Goal: Participate in discussion: Engage in conversation with other users on a specific topic

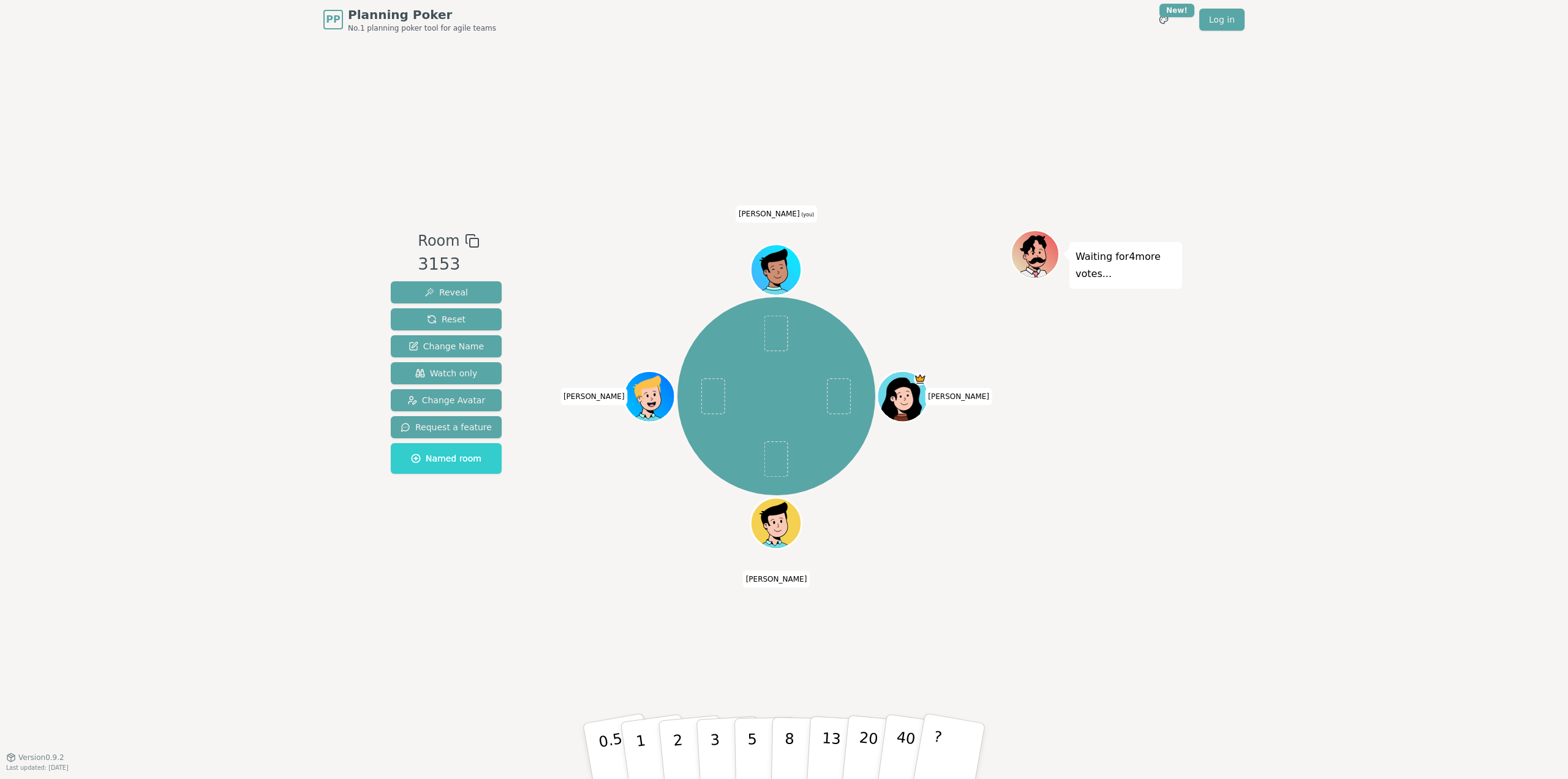
drag, startPoint x: 1038, startPoint y: 573, endPoint x: 867, endPoint y: 605, distance: 174.0
click at [1038, 573] on div "Room 3153 Reveal Reset Change Name Watch only Change Avatar Request a feature N…" at bounding box center [784, 398] width 796 height 717
click at [629, 587] on div "Room 3153 Reveal Reset Change Name Watch only Change Avatar Request a feature N…" at bounding box center [784, 398] width 796 height 717
drag, startPoint x: 1212, startPoint y: 531, endPoint x: 1200, endPoint y: 605, distance: 75.0
click at [1208, 542] on div "PP Planning Poker No.1 planning poker tool for agile teams Toggle theme New! Lo…" at bounding box center [784, 390] width 1568 height 779
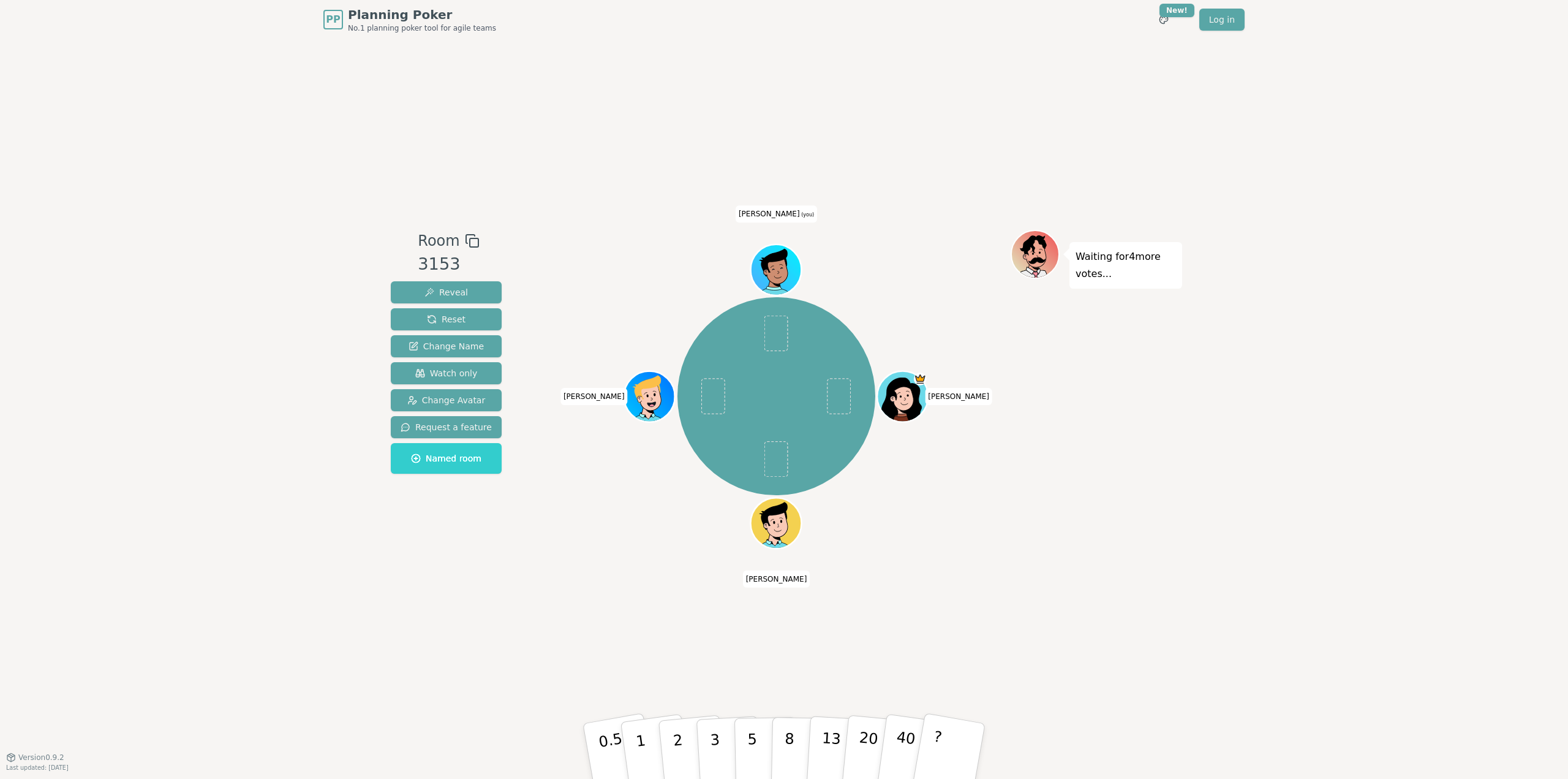
drag, startPoint x: 1200, startPoint y: 605, endPoint x: 1185, endPoint y: 602, distance: 15.3
click at [1192, 603] on div "PP Planning Poker No.1 planning poker tool for agile teams Toggle theme New! Lo…" at bounding box center [784, 390] width 1568 height 779
click at [699, 571] on div "Room 3153 Reveal Reset Change Name Watch only Change Avatar Request a feature N…" at bounding box center [784, 398] width 796 height 717
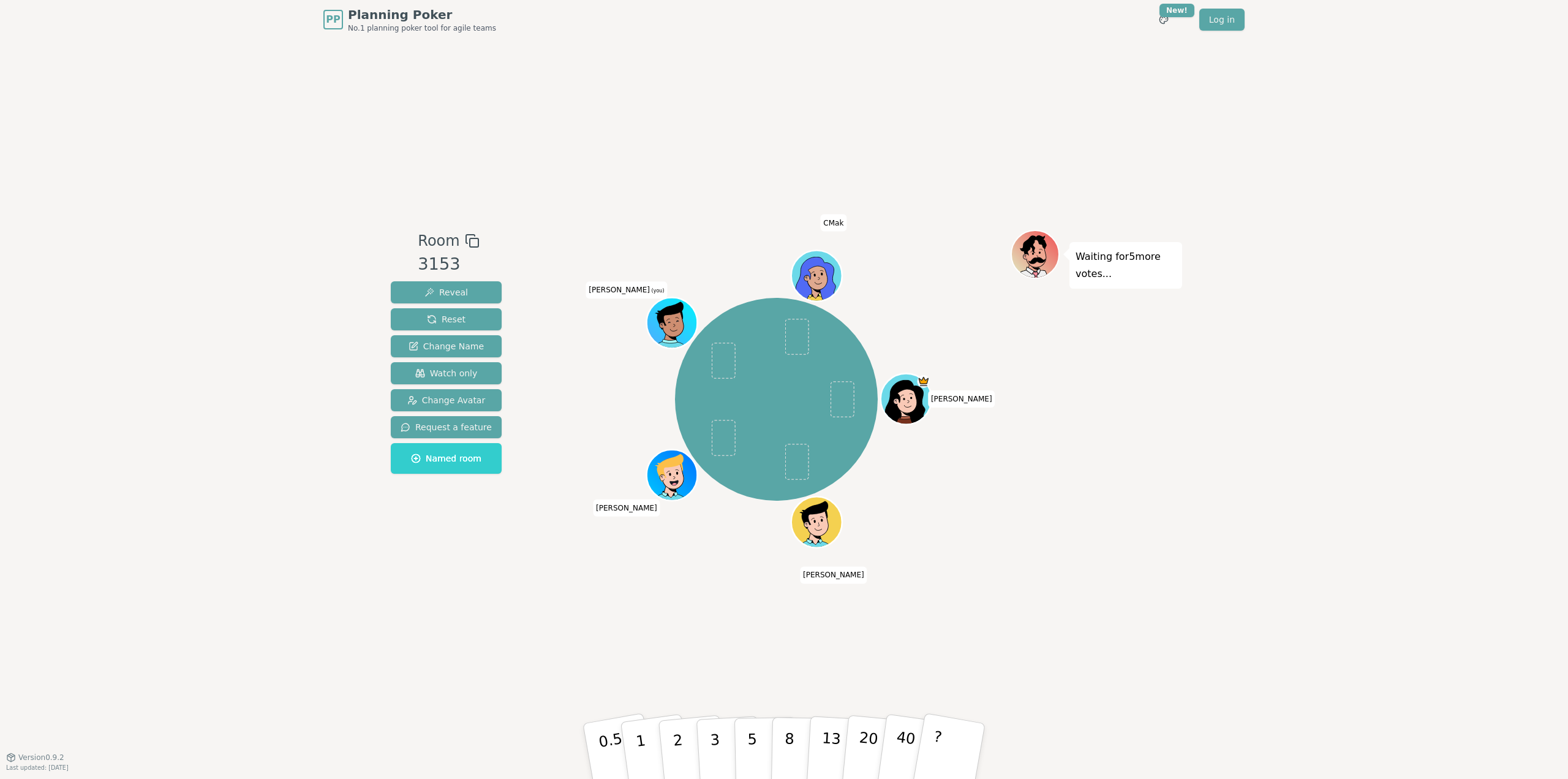
click at [638, 264] on div "[PERSON_NAME] [PERSON_NAME] [PERSON_NAME] (you) CMak" at bounding box center [776, 399] width 469 height 295
click at [1055, 124] on div "Room 3153 Reveal Reset Change Name Watch only Change Avatar Request a feature N…" at bounding box center [784, 398] width 796 height 717
click at [1275, 439] on div "PP Planning Poker No.1 planning poker tool for agile teams Toggle theme New! Lo…" at bounding box center [784, 390] width 1568 height 779
click at [836, 116] on div "Room 3153 Reveal Reset Change Name Watch only Change Avatar Request a feature N…" at bounding box center [784, 398] width 796 height 717
click at [943, 546] on div "[PERSON_NAME] [PERSON_NAME] [PERSON_NAME] (you) CMak" at bounding box center [776, 399] width 469 height 295
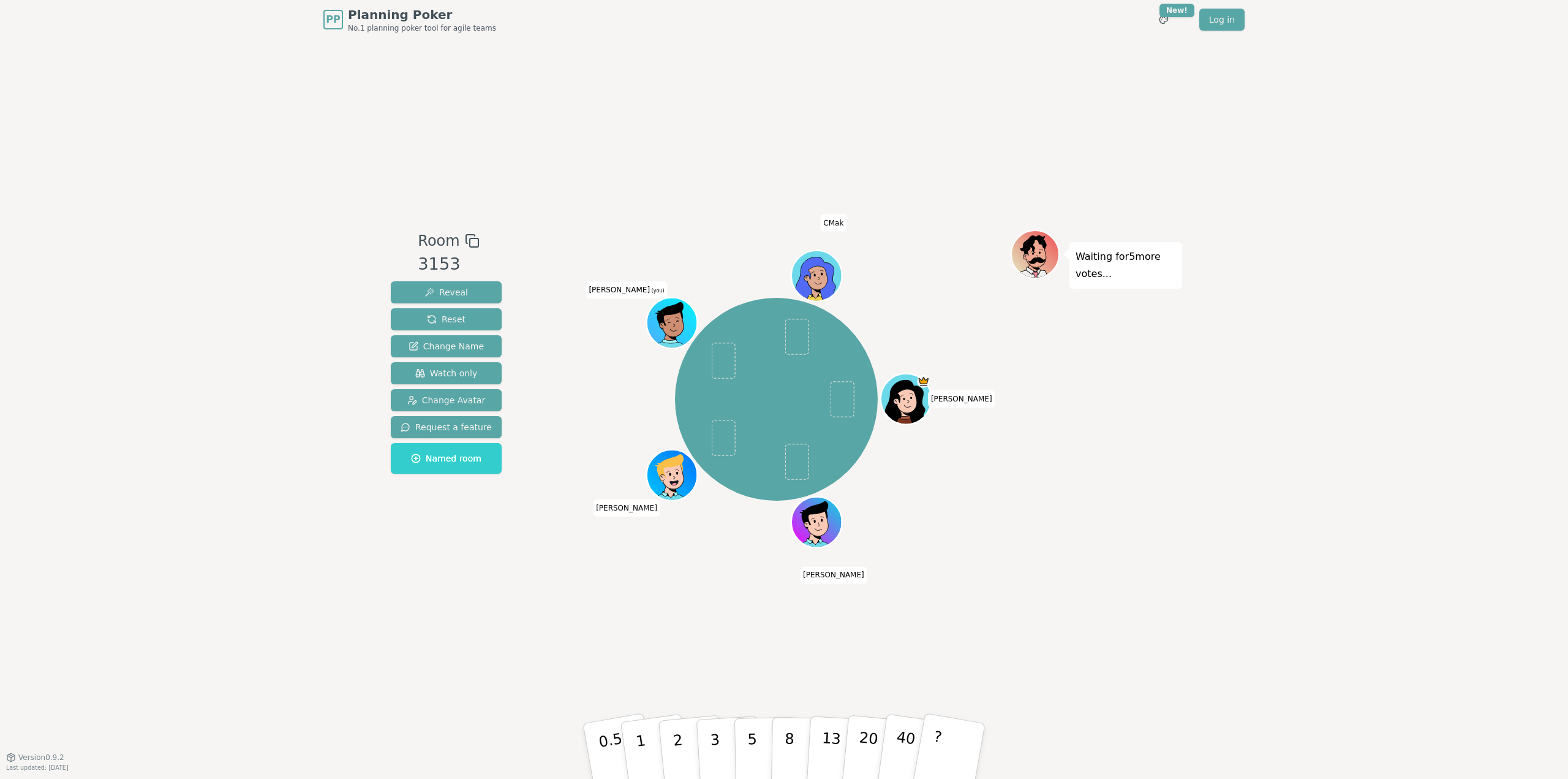
click at [670, 335] on icon at bounding box center [674, 331] width 25 height 8
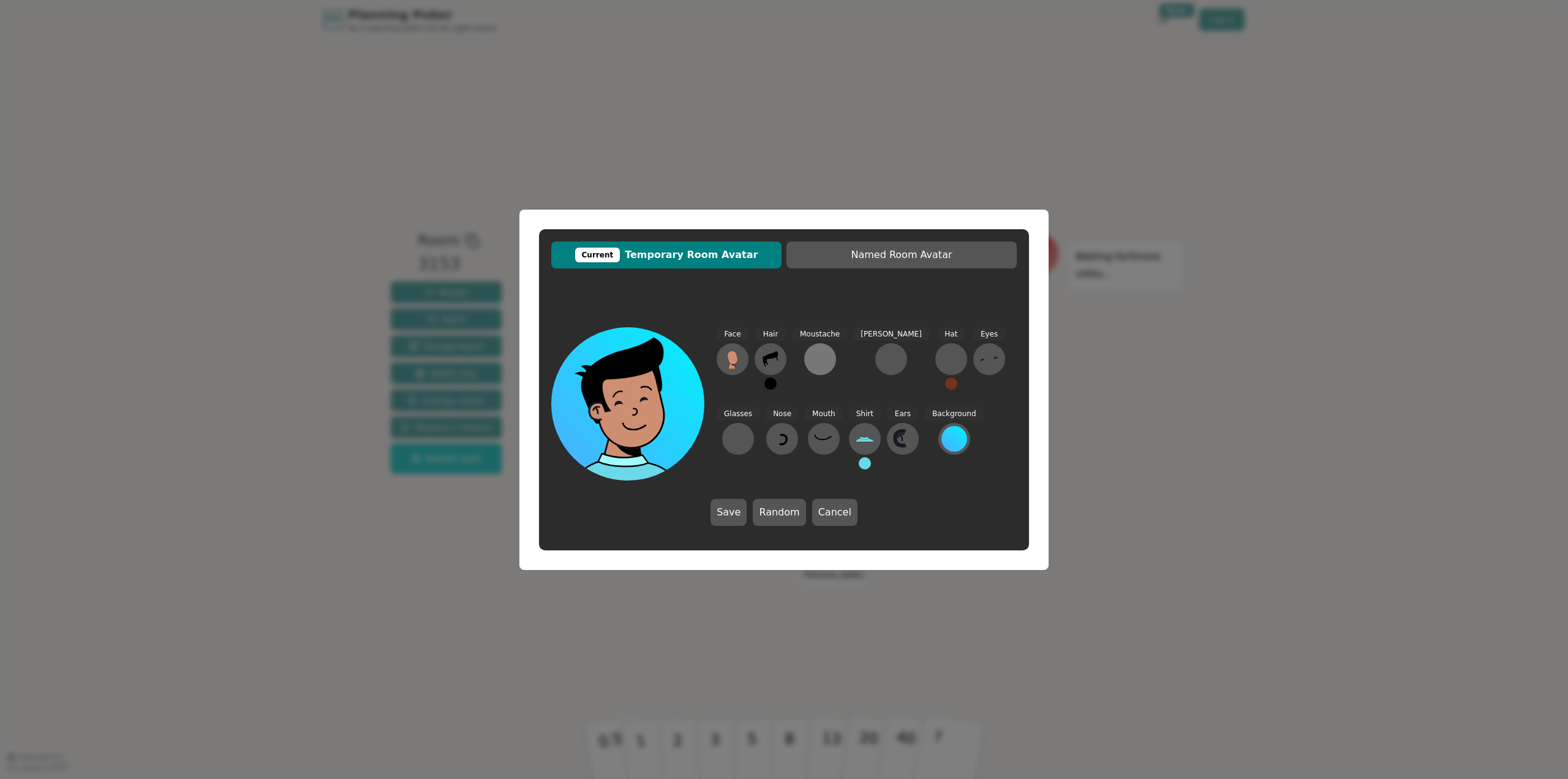
click at [812, 365] on div at bounding box center [820, 359] width 20 height 20
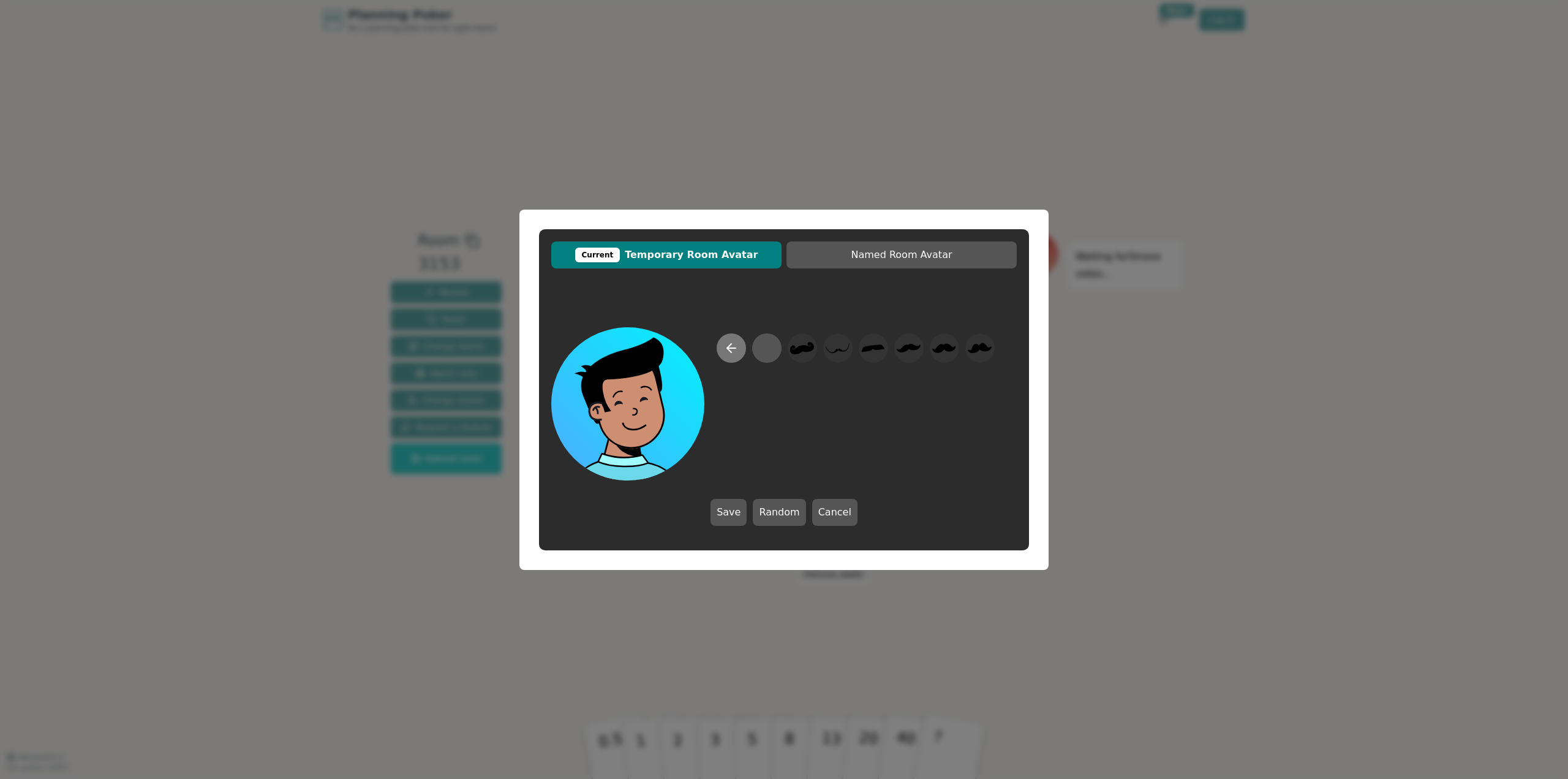
click at [724, 346] on icon at bounding box center [732, 348] width 15 height 15
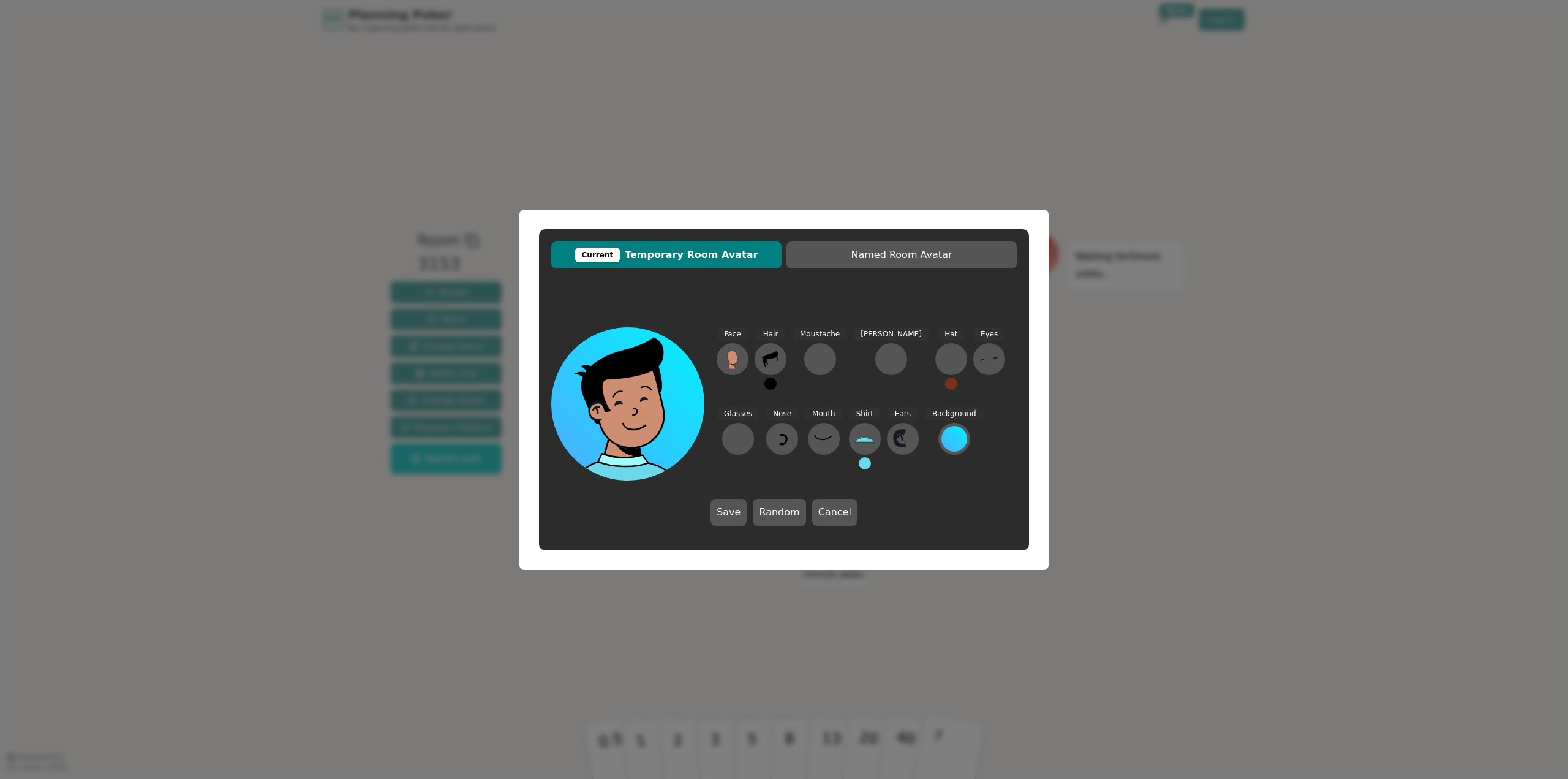
click at [1086, 433] on div "Current Temporary Room Avatar Named Room Avatar Face Hair Moustache [PERSON_NAM…" at bounding box center [784, 390] width 1568 height 779
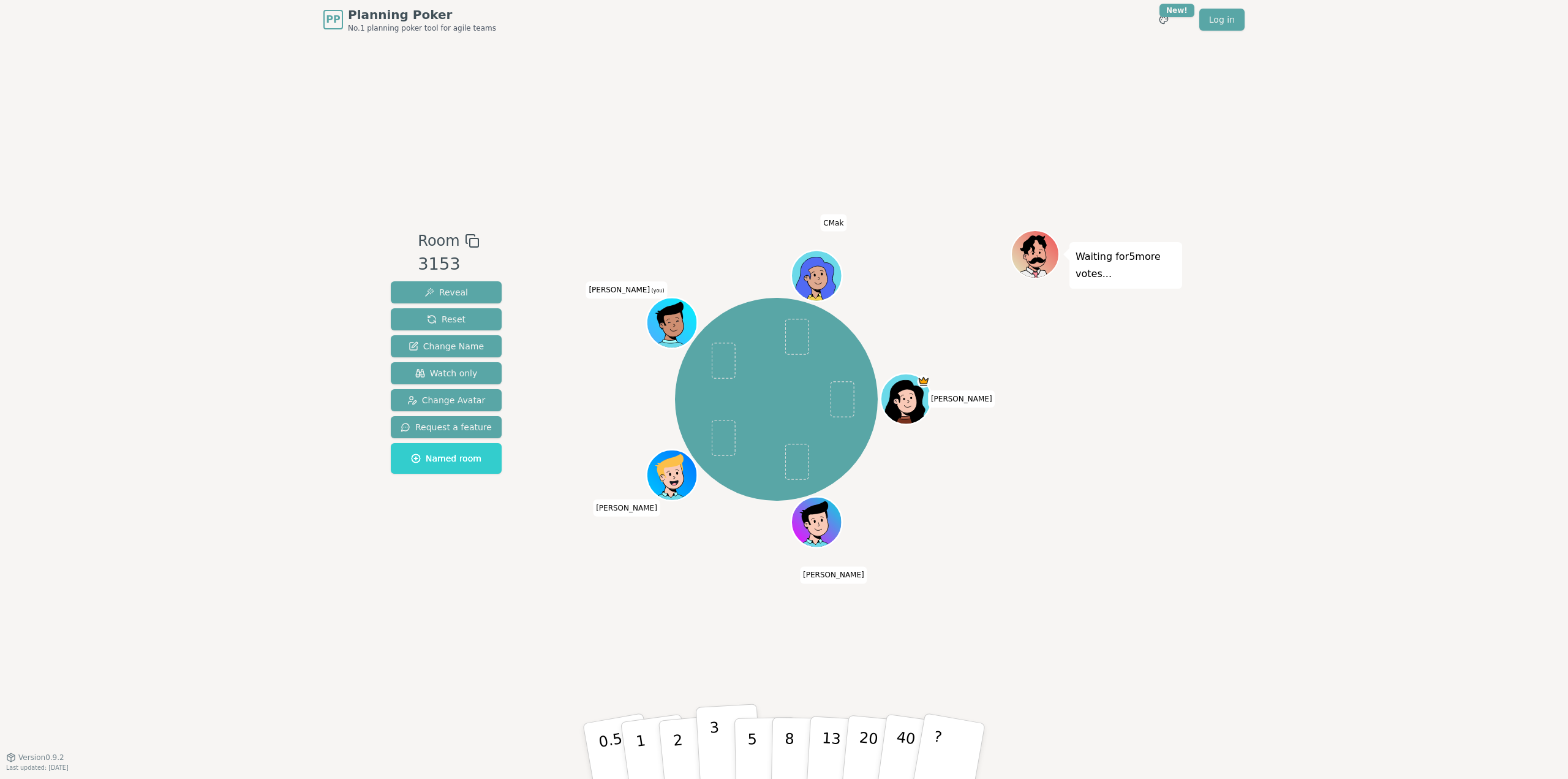
click at [715, 748] on p "3" at bounding box center [716, 752] width 13 height 67
click at [1064, 707] on div "Room 3153 Reveal Reset Change Name Watch only Change Avatar Request a feature N…" at bounding box center [784, 398] width 796 height 717
click at [1217, 517] on div "PP Planning Poker No.1 planning poker tool for agile teams Toggle theme New! Lo…" at bounding box center [784, 390] width 1568 height 779
click at [676, 748] on p "2" at bounding box center [679, 753] width 16 height 67
click at [1119, 581] on div "Room 3153 Reveal Reset Change Name Watch only Change Avatar Request a feature N…" at bounding box center [784, 398] width 796 height 717
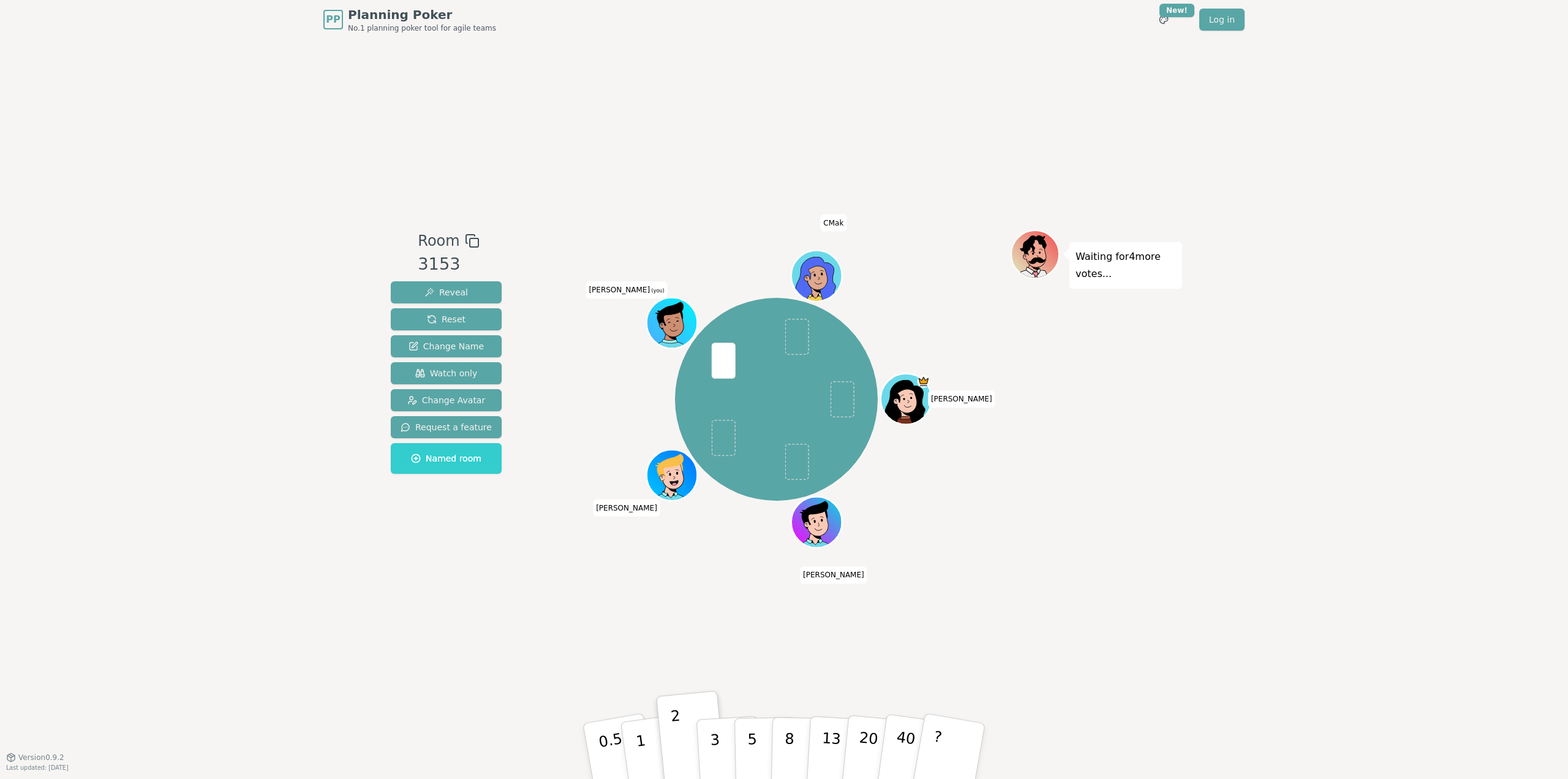
click at [326, 578] on div "PP Planning Poker No.1 planning poker tool for agile teams Toggle theme New! Lo…" at bounding box center [784, 390] width 1568 height 779
click at [719, 748] on button "3" at bounding box center [728, 751] width 67 height 96
click at [545, 622] on div "Room 3153 Reveal Reset Change Name Watch only Change Avatar Request a feature N…" at bounding box center [784, 398] width 796 height 717
click at [681, 746] on button "2" at bounding box center [692, 752] width 70 height 97
click at [760, 744] on button "5" at bounding box center [765, 751] width 63 height 93
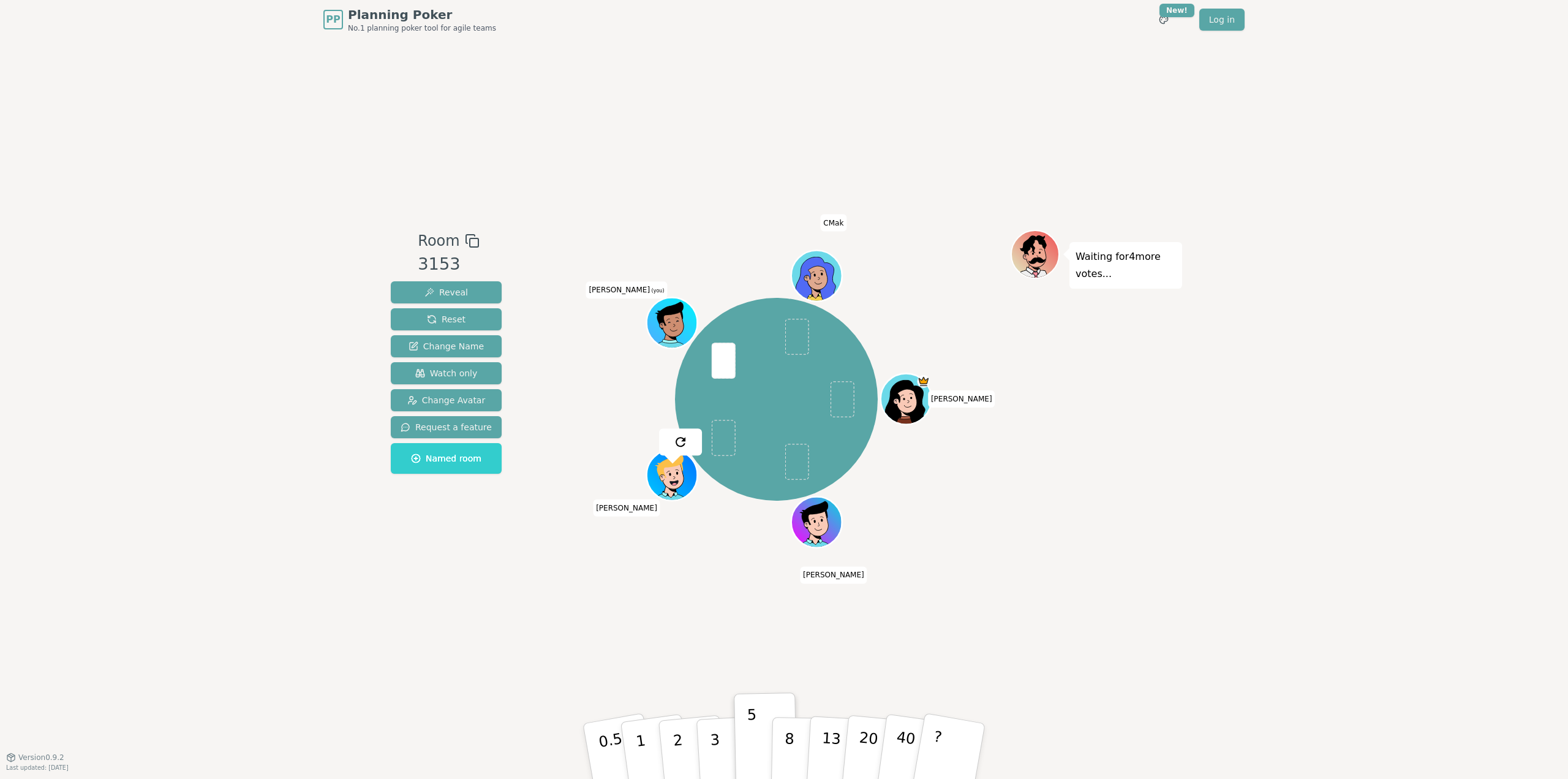
click at [1109, 575] on div "Room 3153 Reveal Reset Change Name Watch only Change Avatar Request a feature N…" at bounding box center [784, 398] width 796 height 717
click at [715, 742] on p "3" at bounding box center [716, 752] width 13 height 67
click at [437, 593] on div "Room 3153 Reveal Reset Change Name Watch only Change Avatar Request a feature N…" at bounding box center [784, 398] width 796 height 717
click at [649, 739] on button "1" at bounding box center [655, 751] width 73 height 99
click at [1329, 153] on div "PP Planning Poker No.1 planning poker tool for agile teams Toggle theme New! Lo…" at bounding box center [784, 390] width 1568 height 779
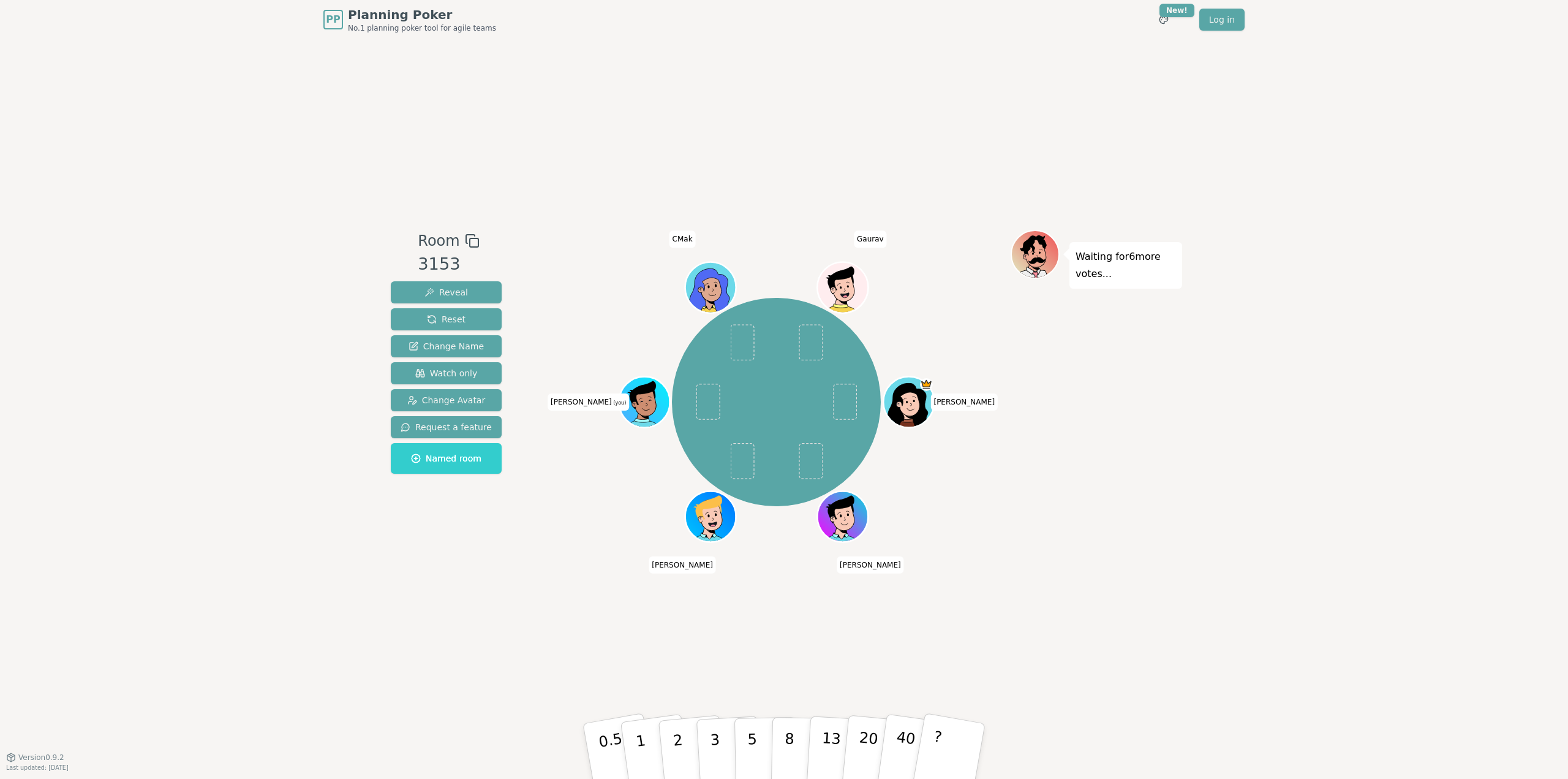
click at [1281, 106] on div "PP Planning Poker No.1 planning poker tool for agile teams Toggle theme New! Lo…" at bounding box center [784, 390] width 1568 height 779
click at [1261, 108] on div "PP Planning Poker No.1 planning poker tool for agile teams Toggle theme New! Lo…" at bounding box center [784, 390] width 1568 height 779
